Goal: Task Accomplishment & Management: Manage account settings

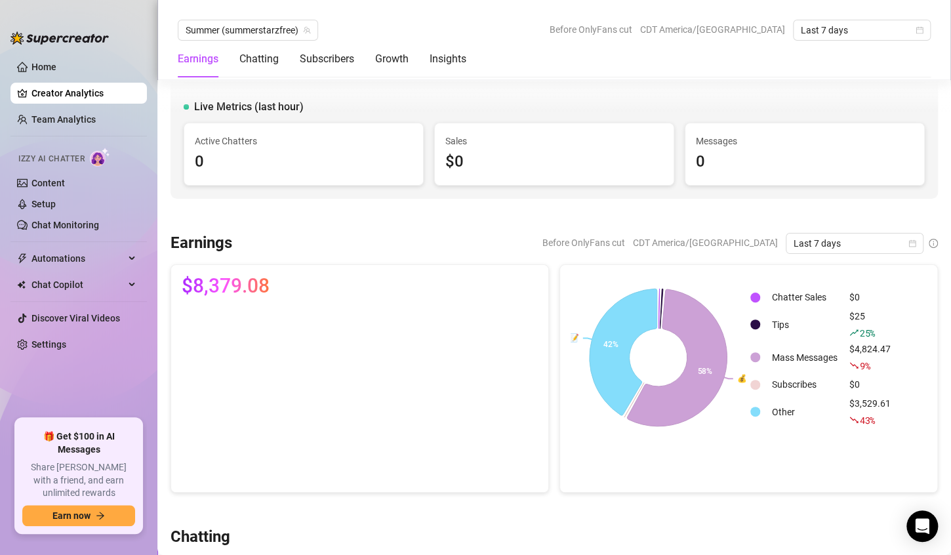
scroll to position [2386, 0]
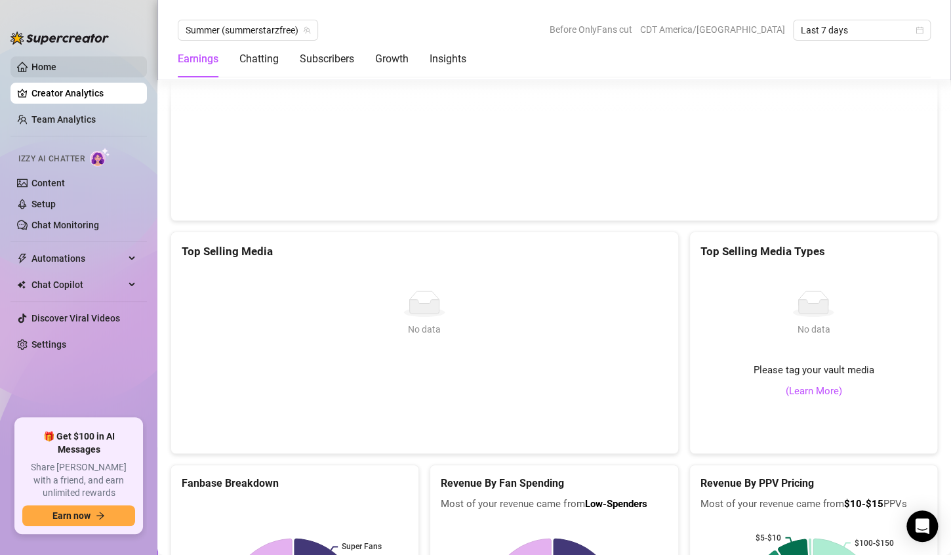
click at [37, 68] on link "Home" at bounding box center [43, 67] width 25 height 10
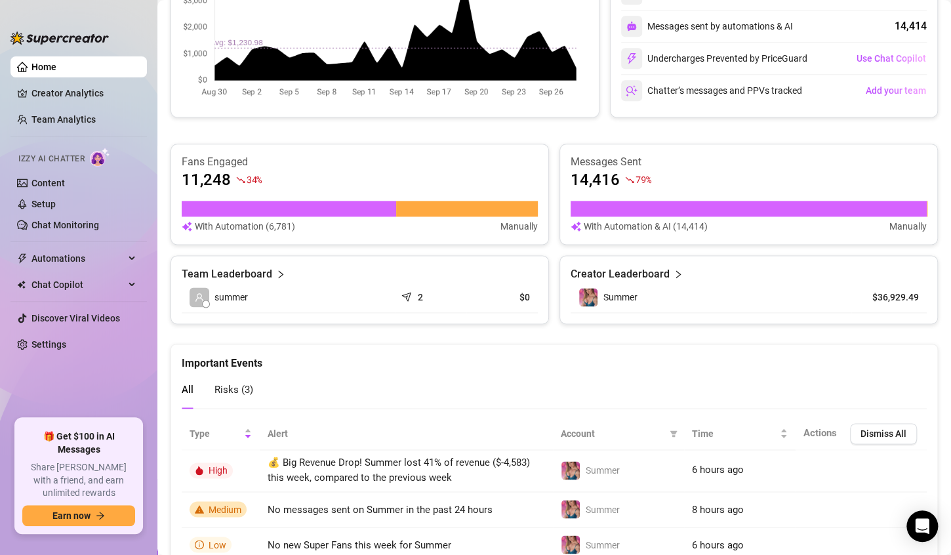
scroll to position [743, 0]
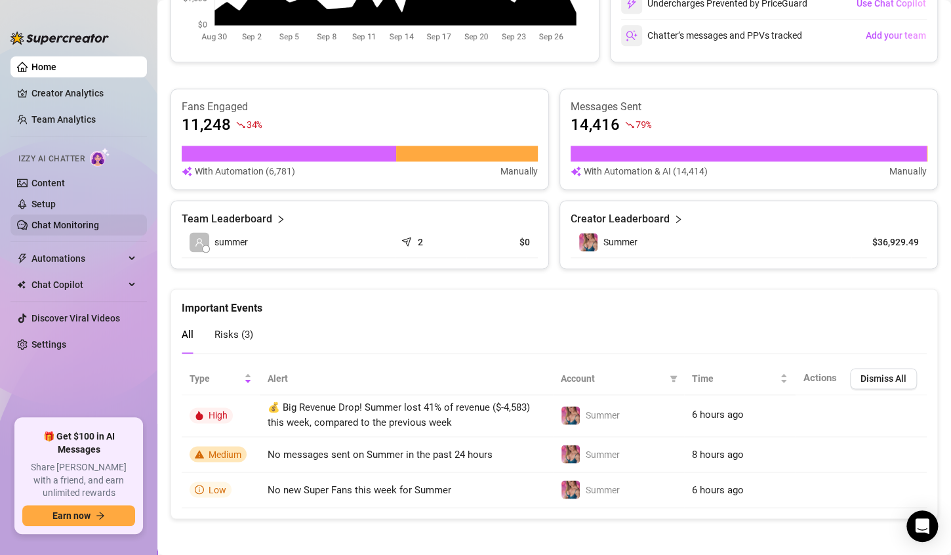
click at [60, 220] on link "Chat Monitoring" at bounding box center [65, 225] width 68 height 10
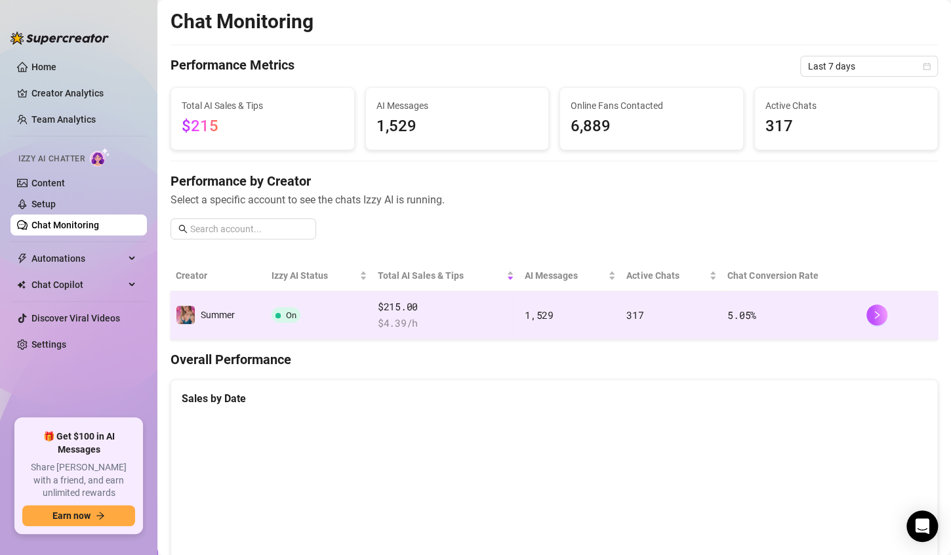
click at [327, 317] on td "On" at bounding box center [319, 315] width 106 height 49
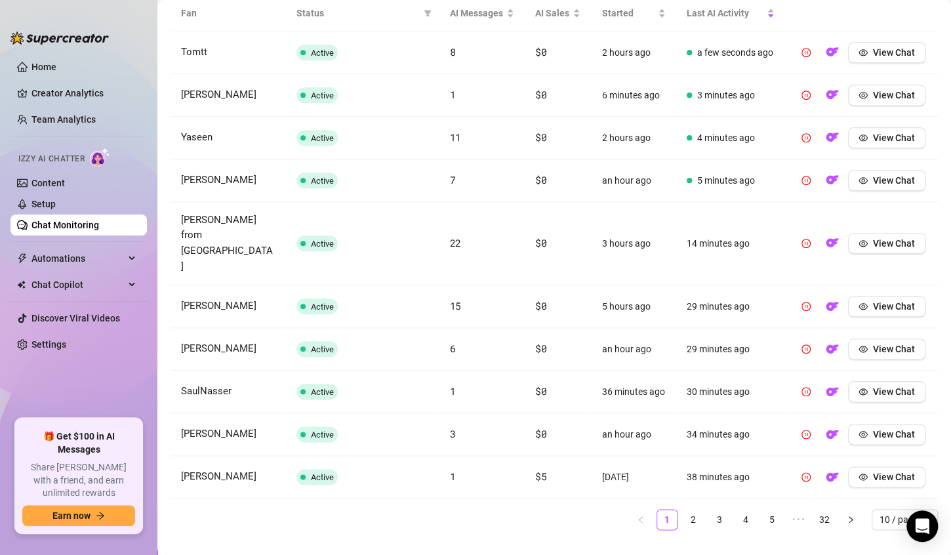
scroll to position [504, 0]
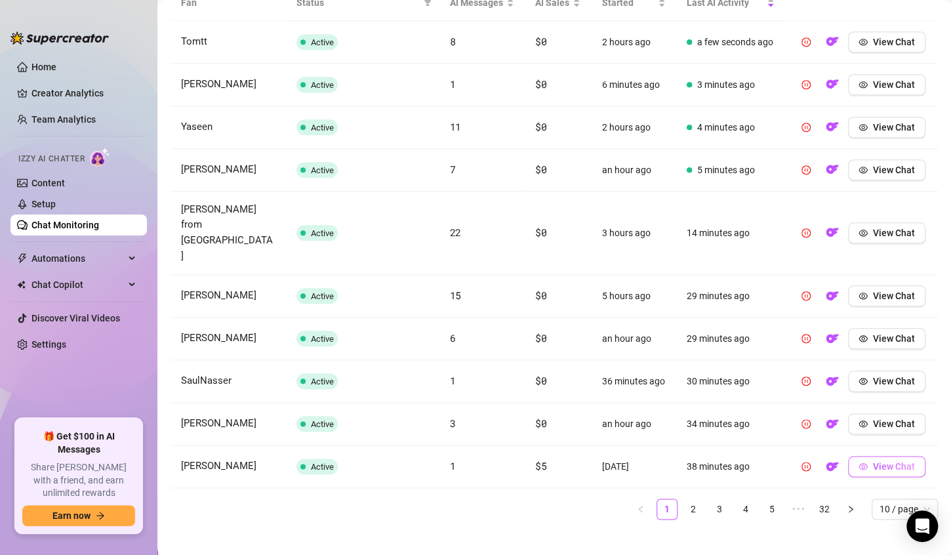
click at [873, 461] on span "View Chat" at bounding box center [894, 466] width 42 height 10
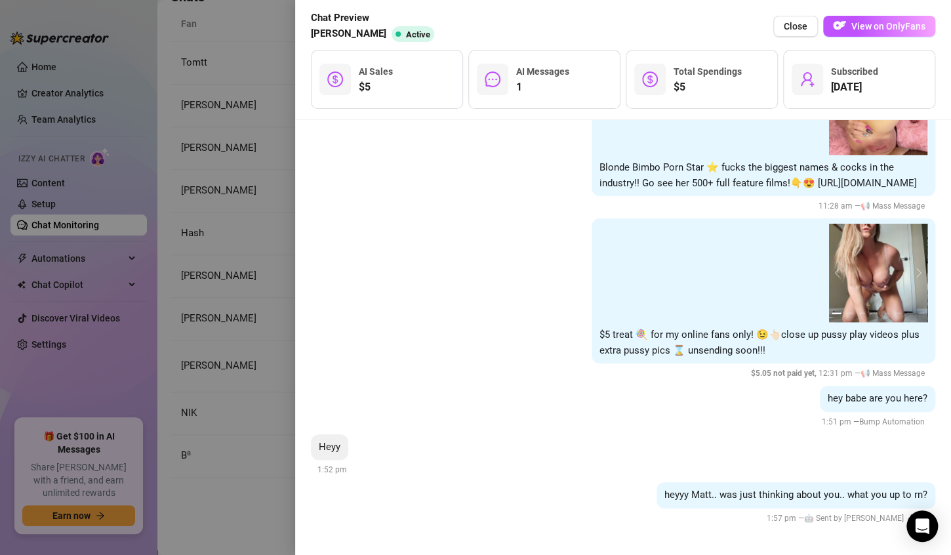
scroll to position [3076, 0]
click at [855, 27] on span "View on OnlyFans" at bounding box center [889, 26] width 74 height 10
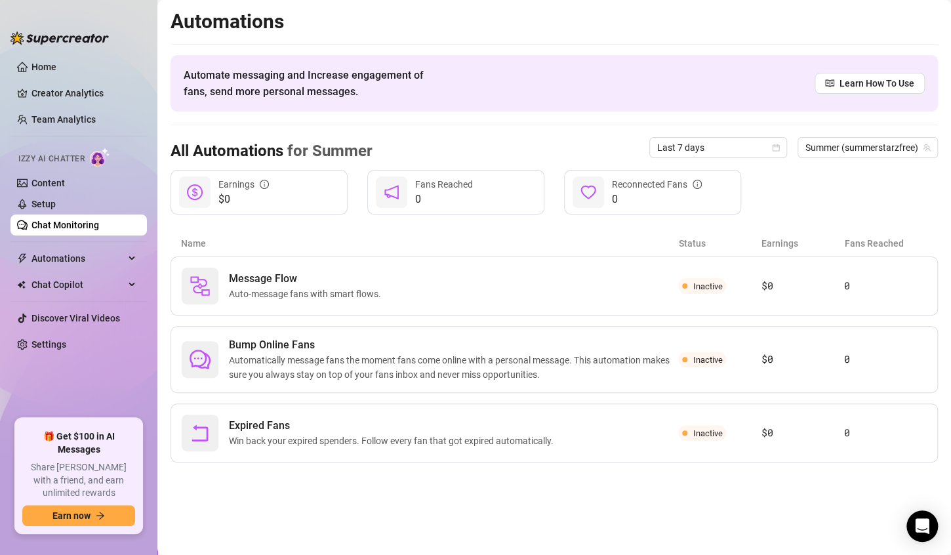
click at [61, 222] on link "Chat Monitoring" at bounding box center [65, 225] width 68 height 10
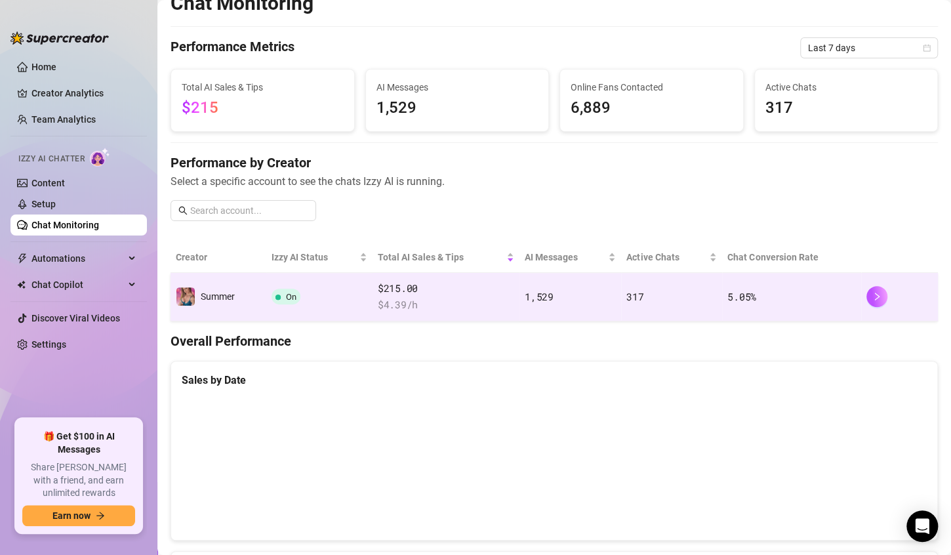
scroll to position [18, 0]
click at [466, 304] on span "$ 4.39 /h" at bounding box center [446, 306] width 136 height 16
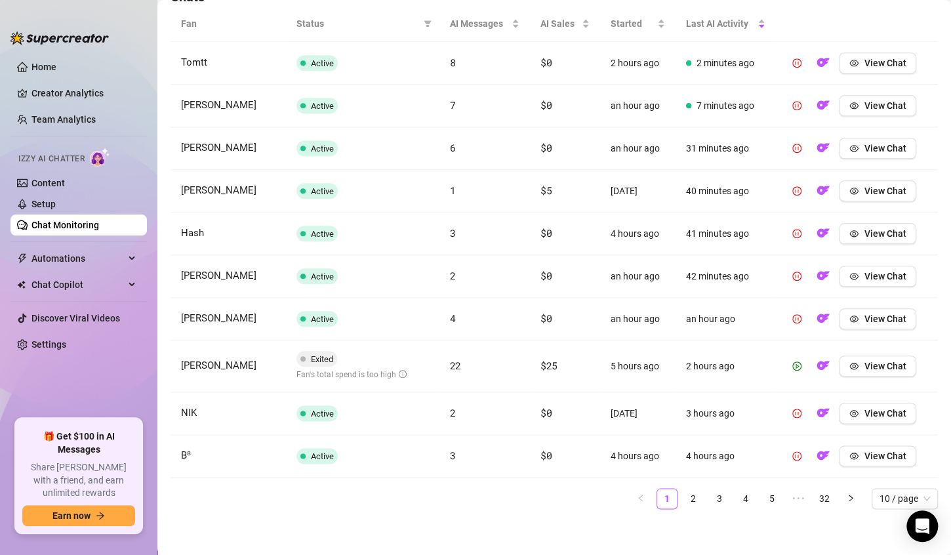
scroll to position [483, 0]
click at [684, 499] on link "2" at bounding box center [694, 499] width 20 height 20
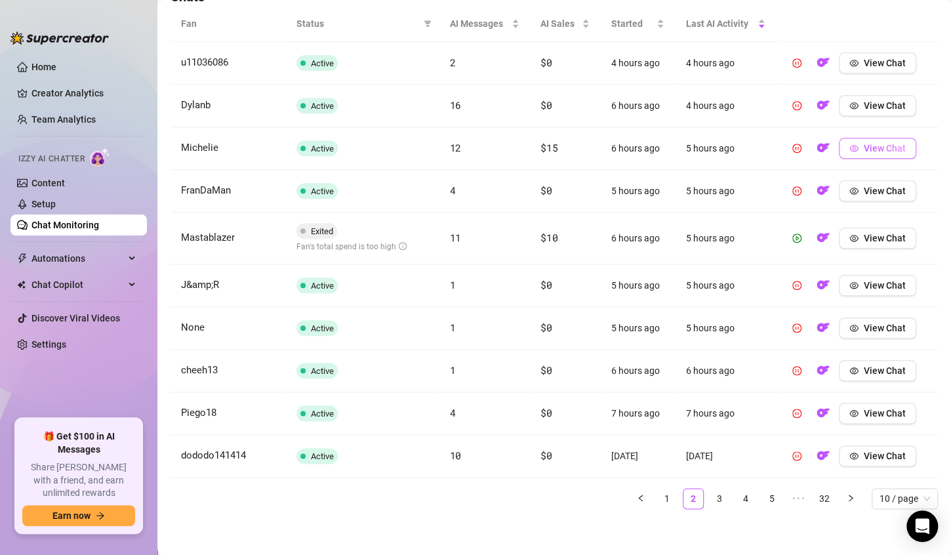
click at [850, 151] on span "button" at bounding box center [854, 148] width 9 height 10
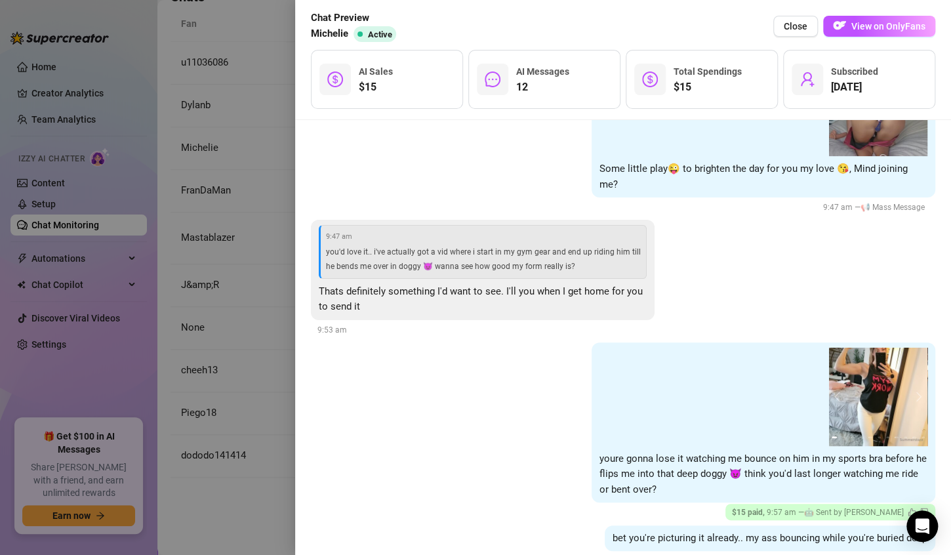
scroll to position [4845, 0]
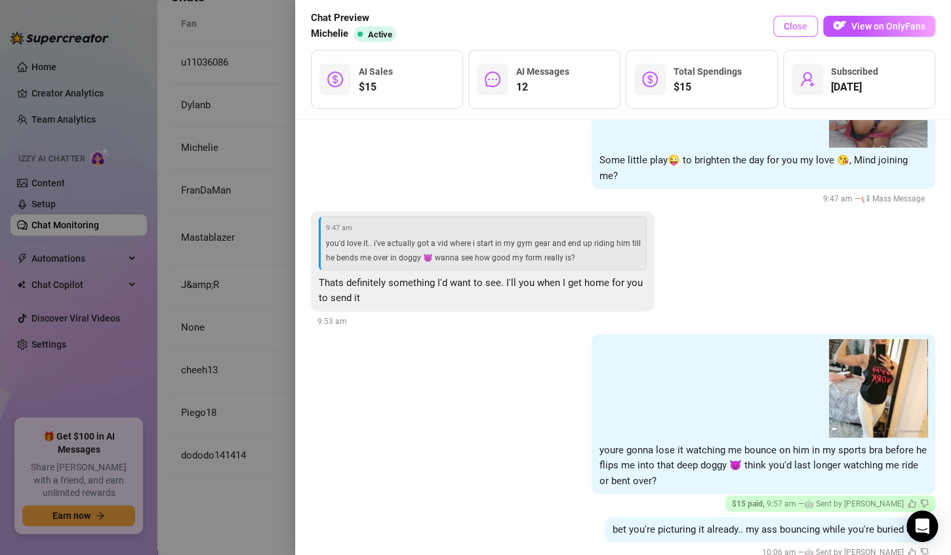
click at [801, 24] on span "Close" at bounding box center [796, 26] width 24 height 10
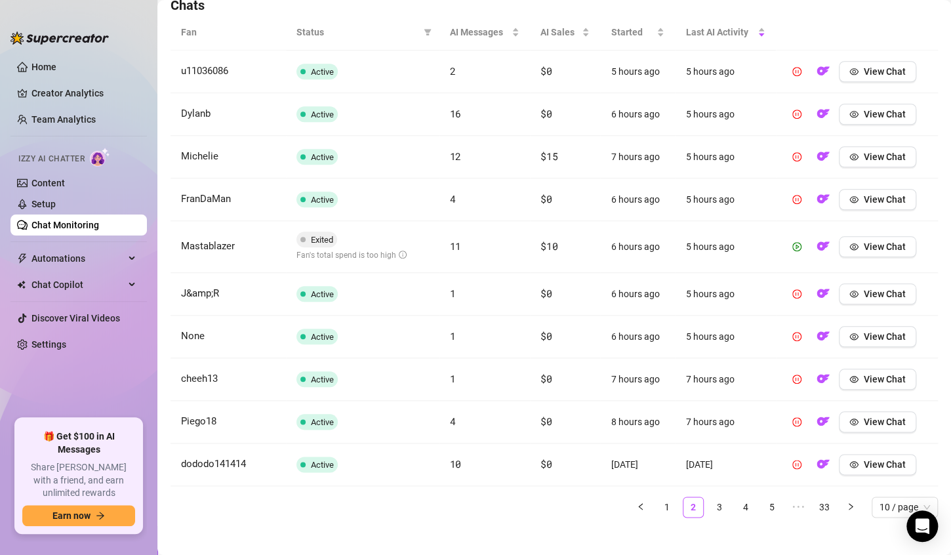
scroll to position [483, 0]
